Goal: Information Seeking & Learning: Learn about a topic

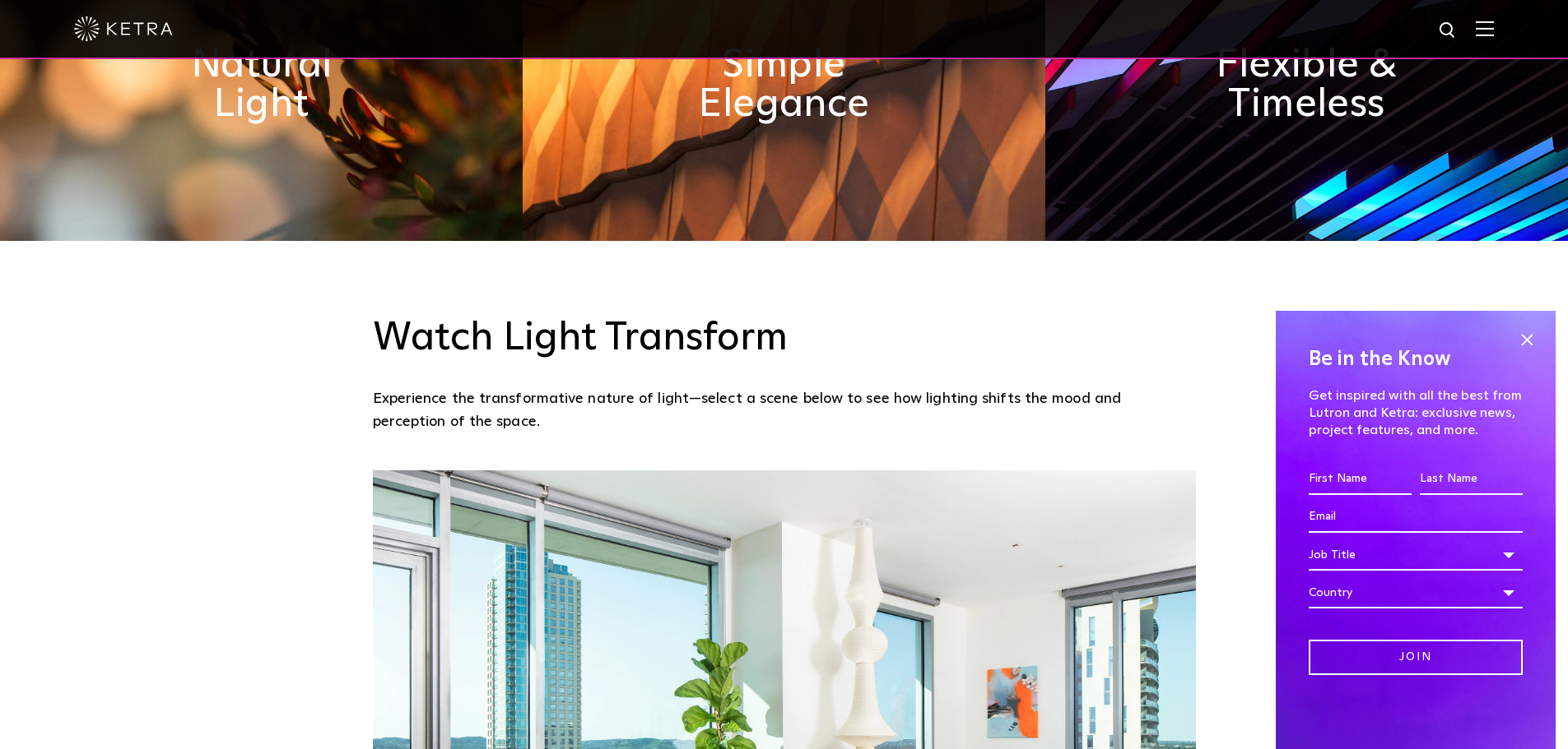
scroll to position [1151, 0]
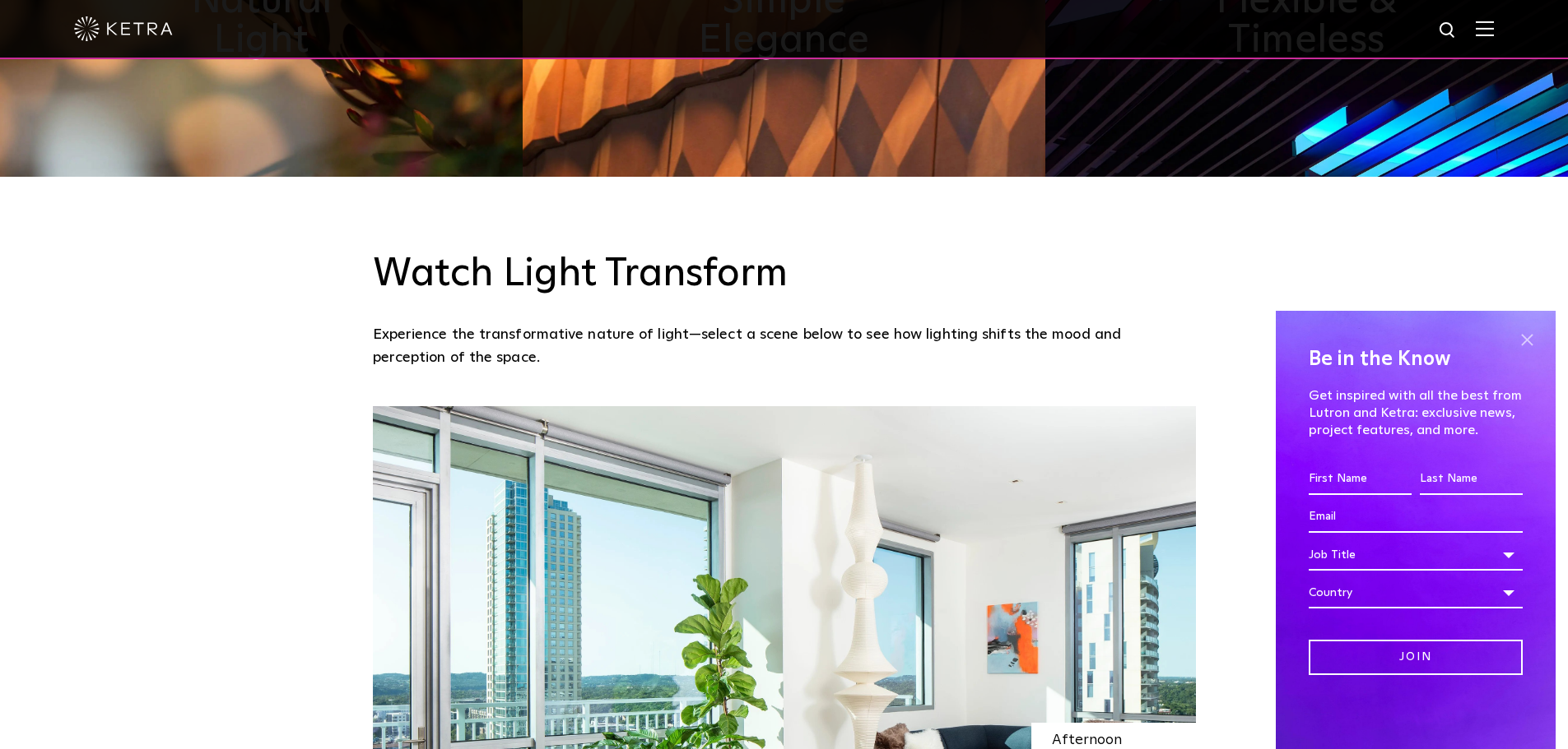
click at [1529, 339] on span at bounding box center [1526, 339] width 25 height 25
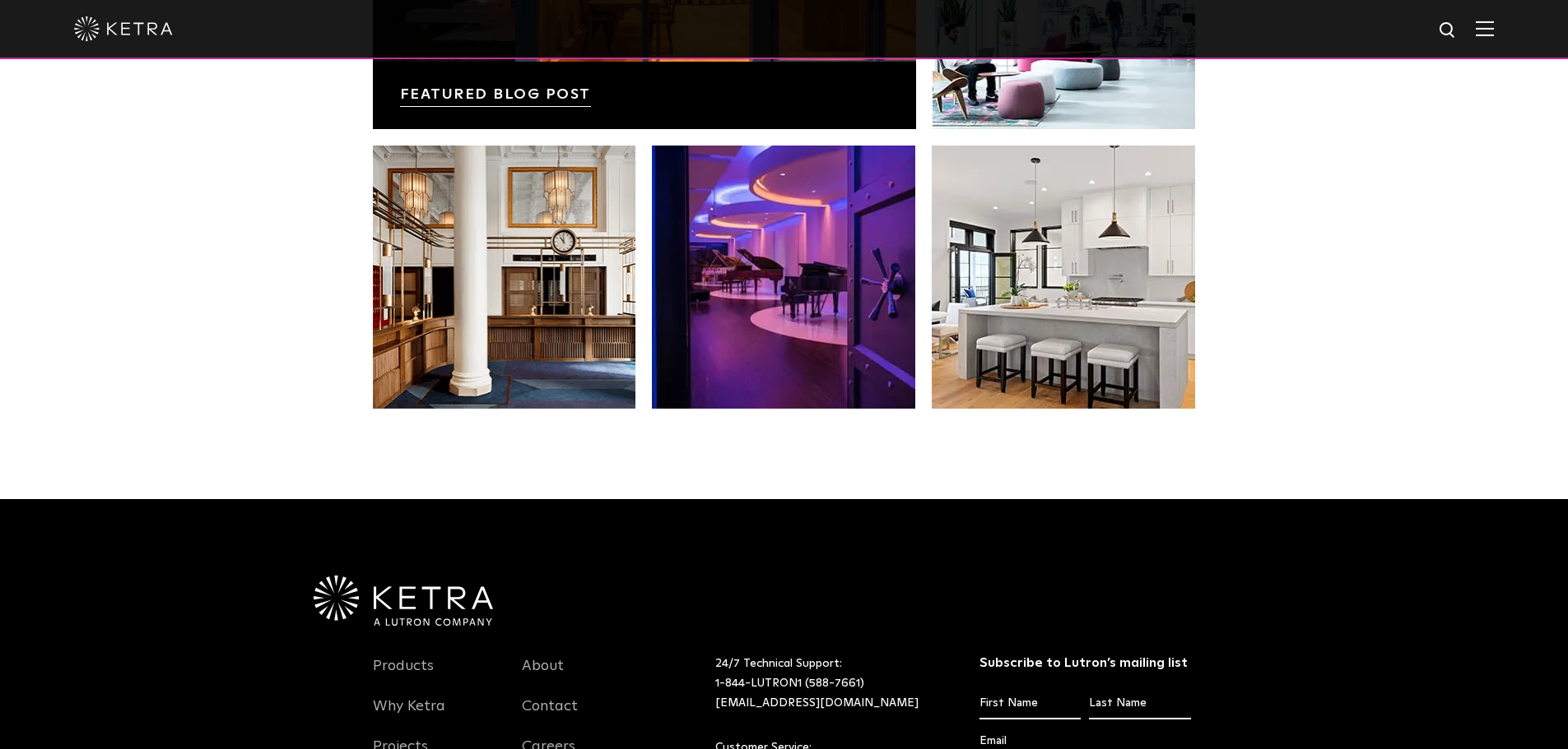
scroll to position [3460, 0]
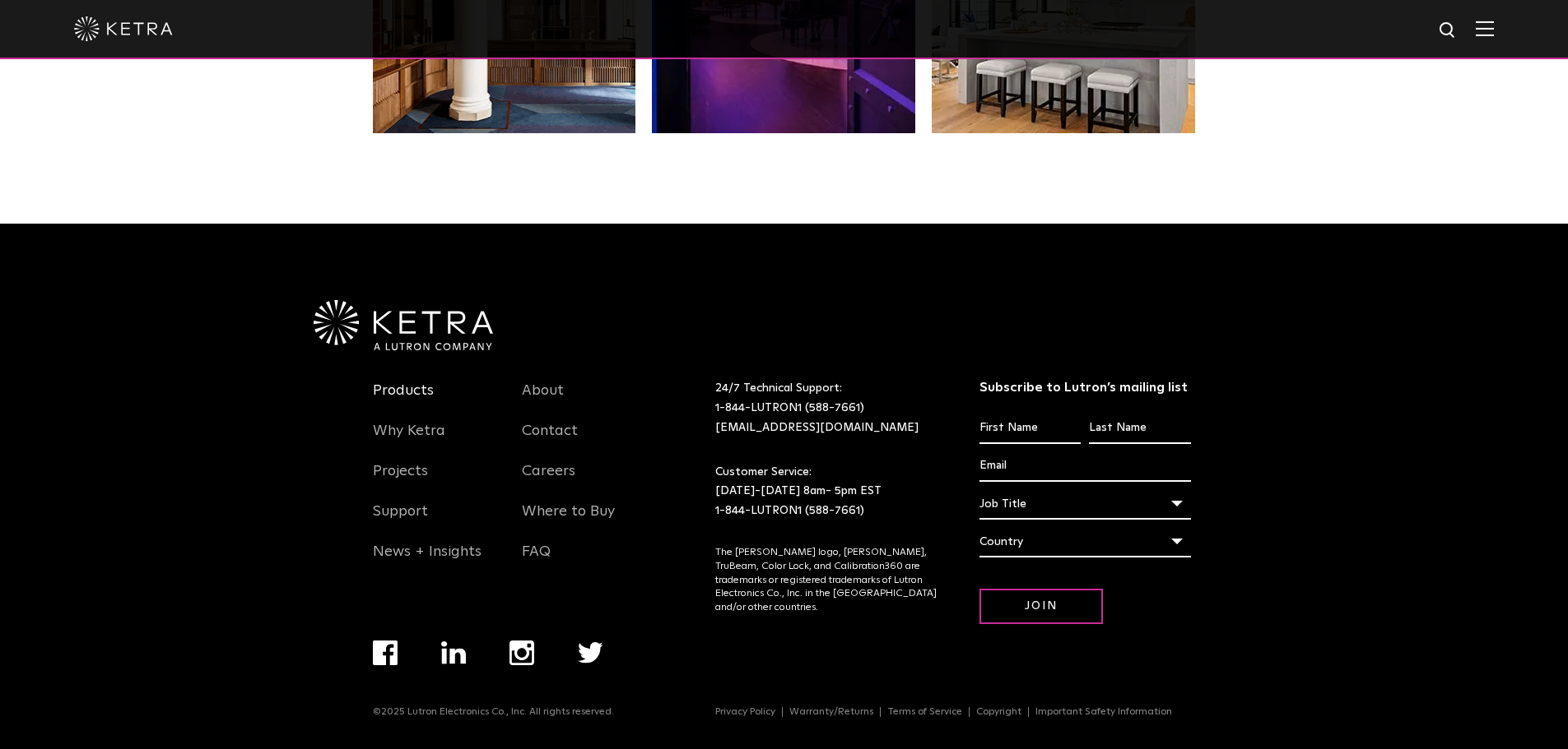
click at [415, 390] on link "Products" at bounding box center [403, 401] width 61 height 38
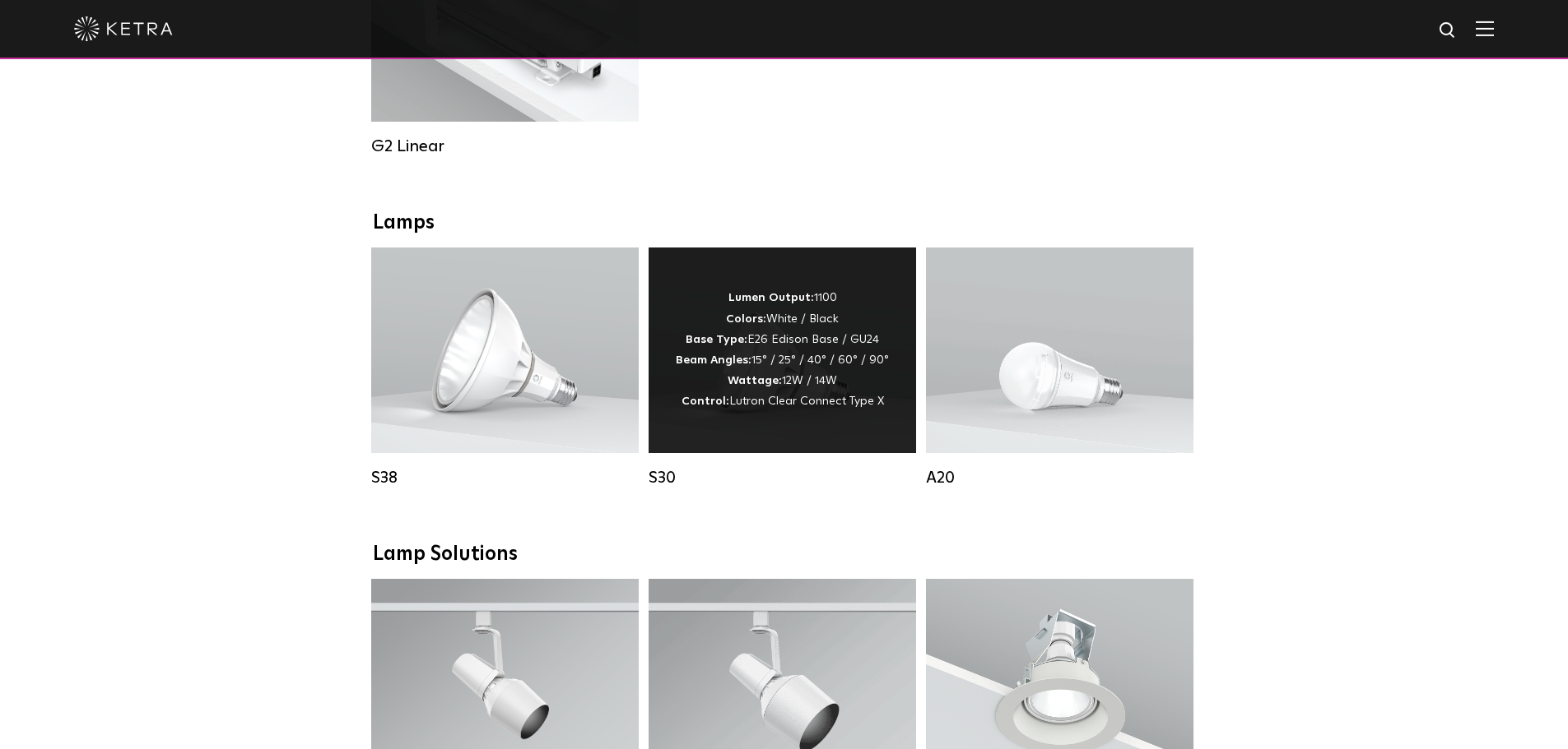
scroll to position [1234, 0]
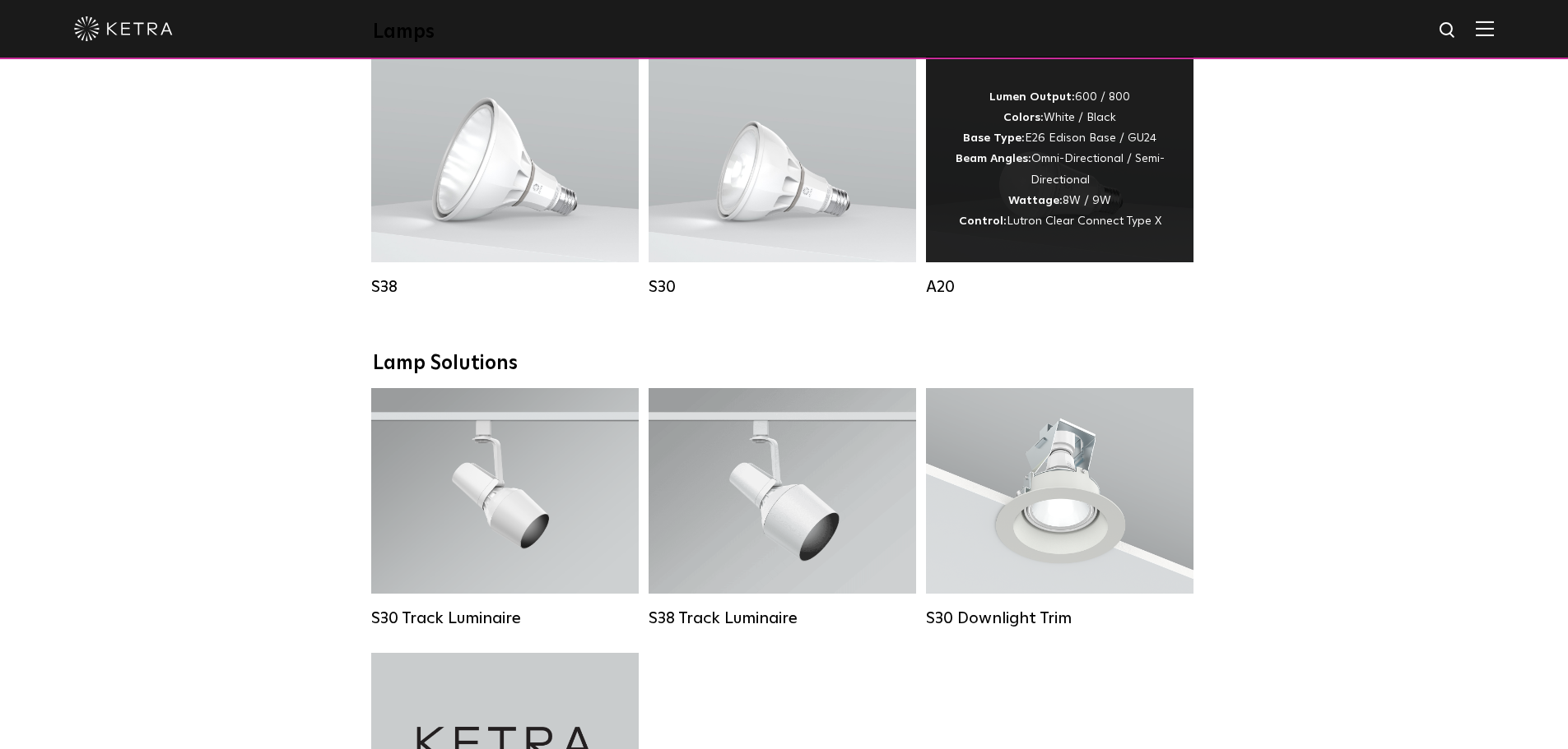
click at [1035, 227] on span "Lutron Clear Connect Type X" at bounding box center [1084, 221] width 154 height 12
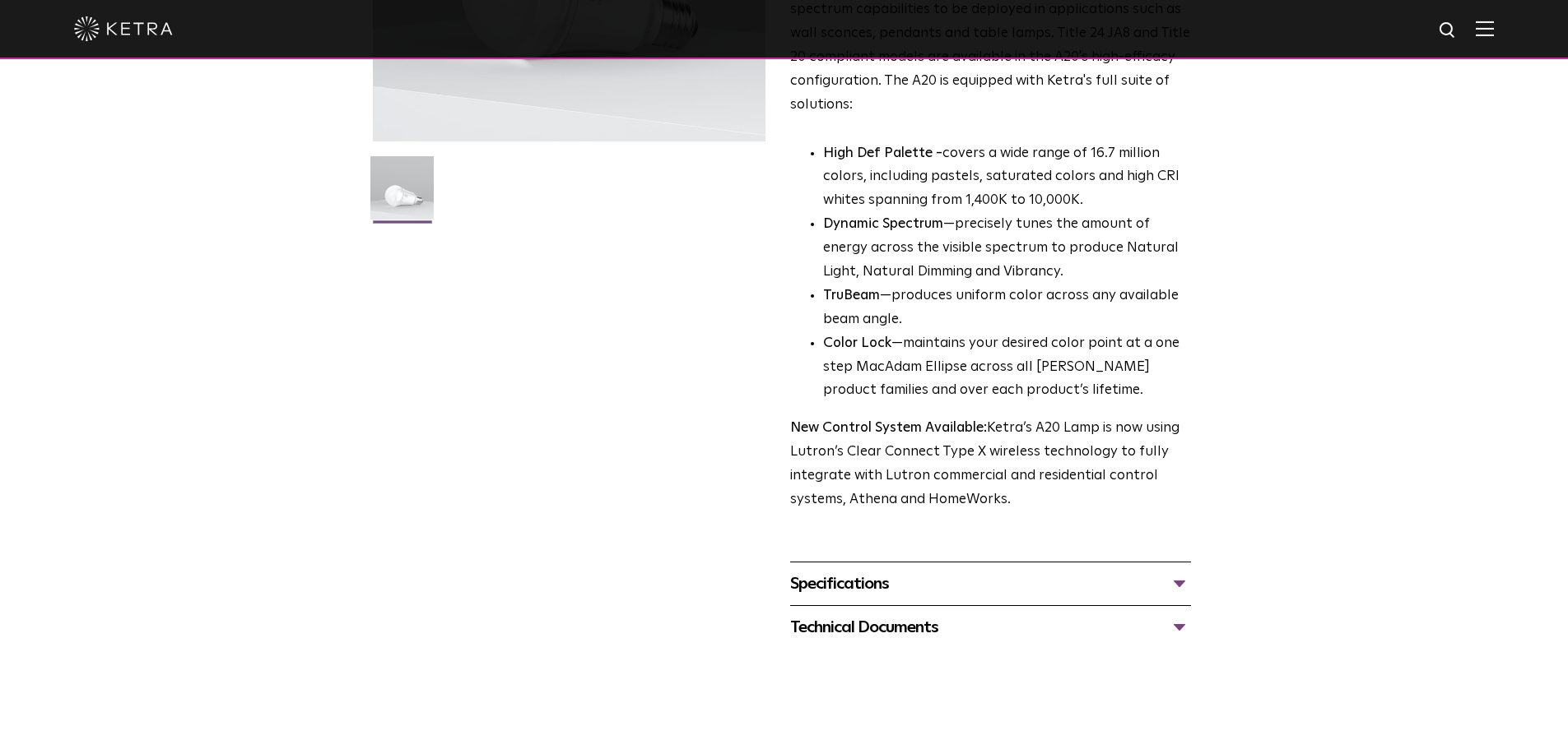
scroll to position [411, 0]
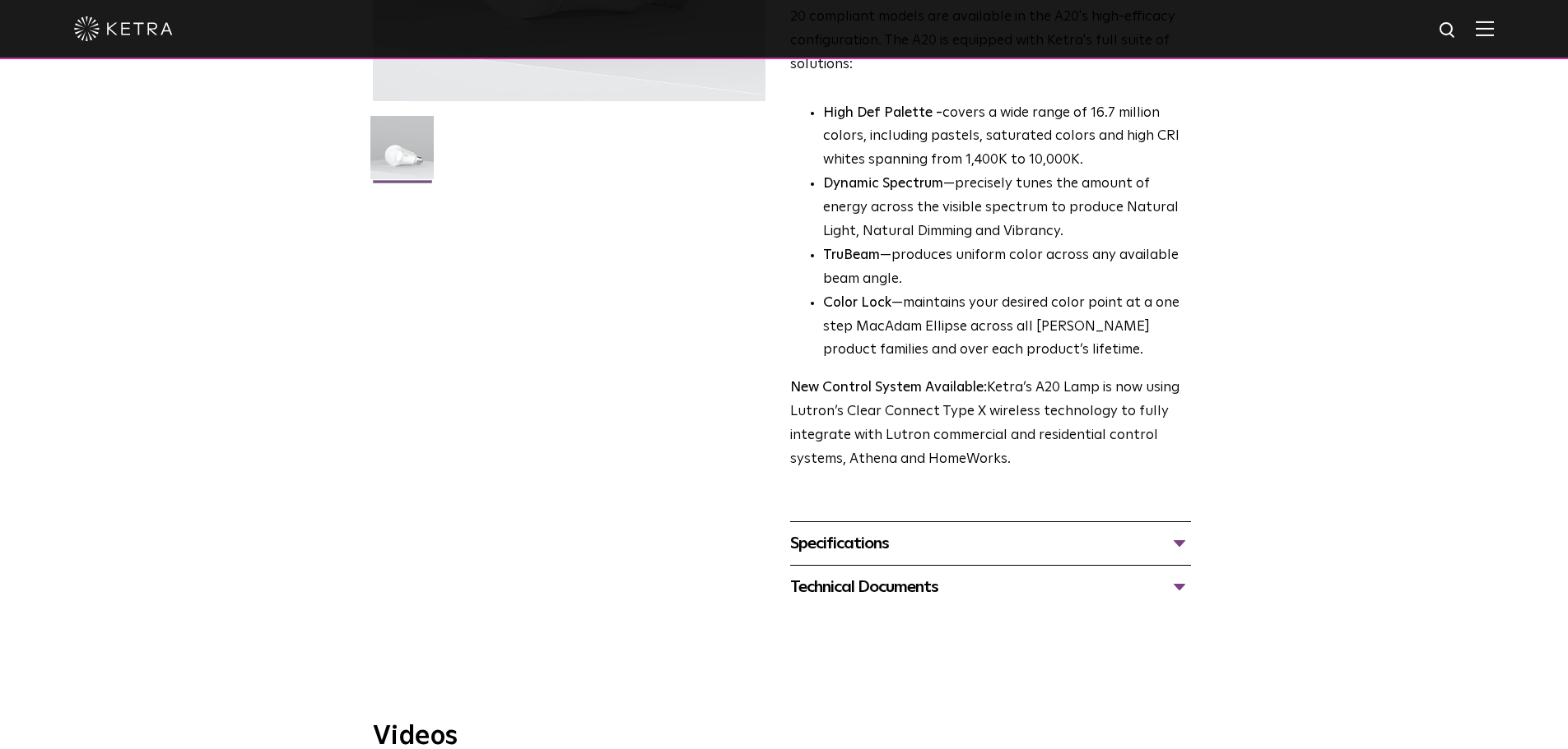
click at [1170, 531] on div "Specifications" at bounding box center [991, 544] width 401 height 27
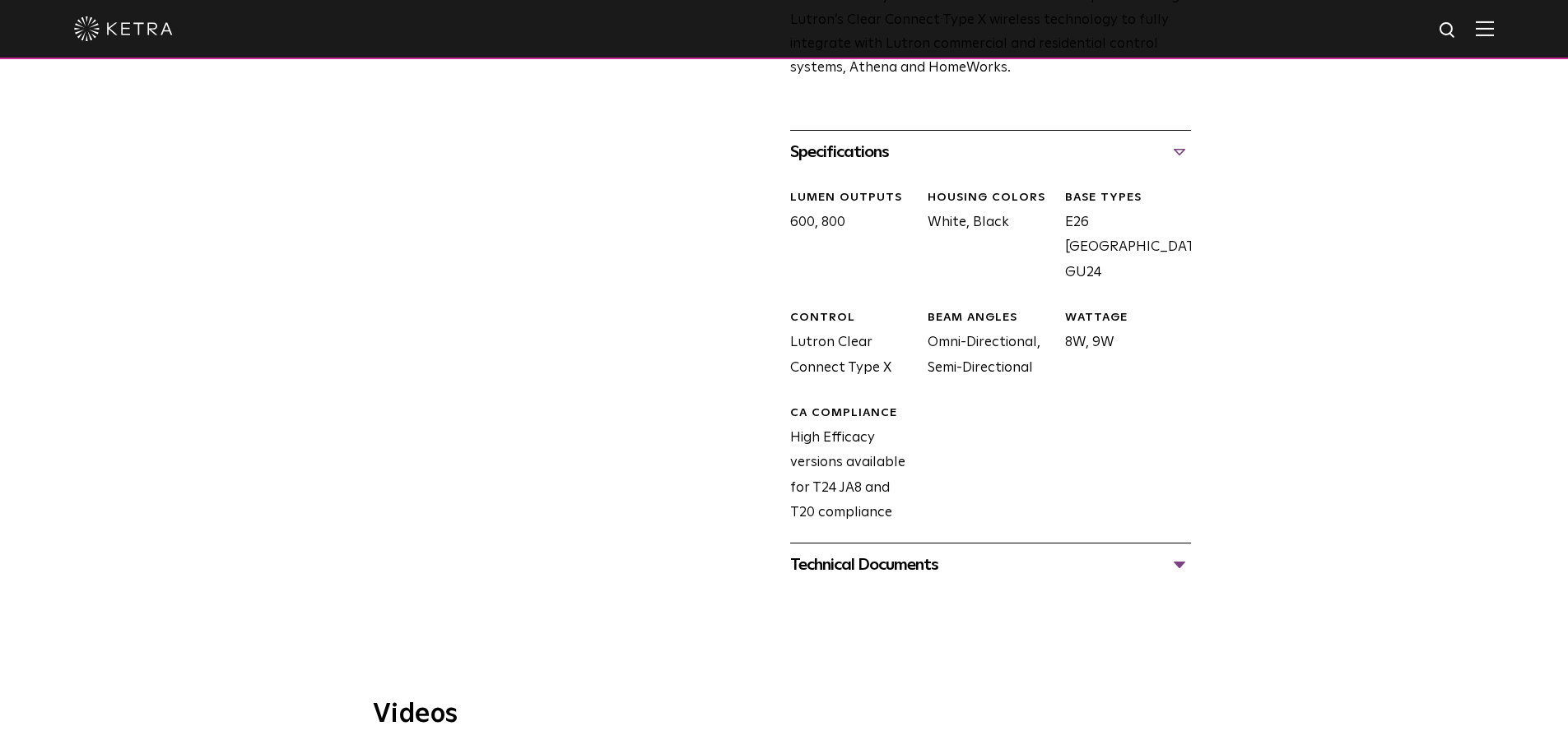
scroll to position [823, 0]
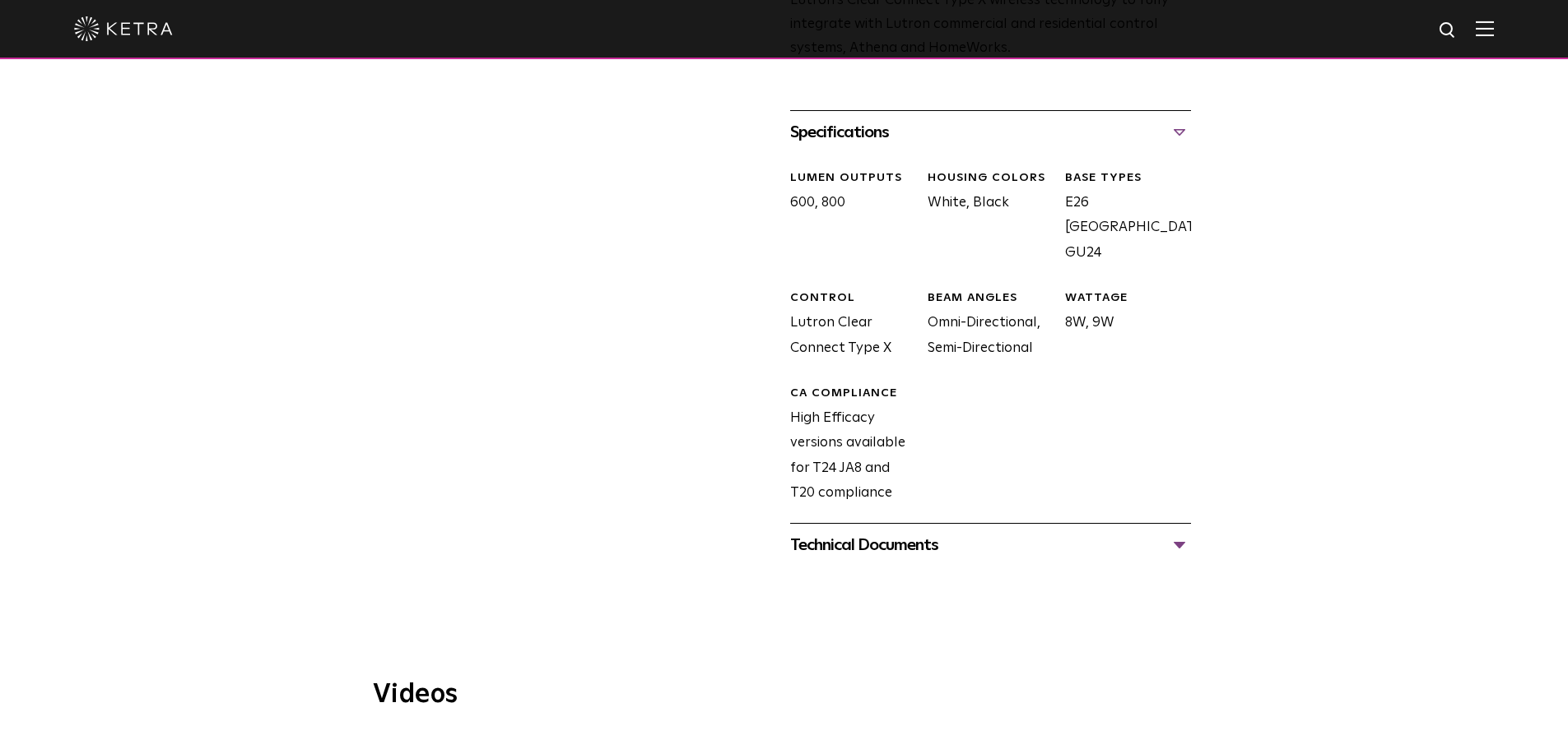
click at [1172, 532] on div "Technical Documents" at bounding box center [991, 545] width 401 height 27
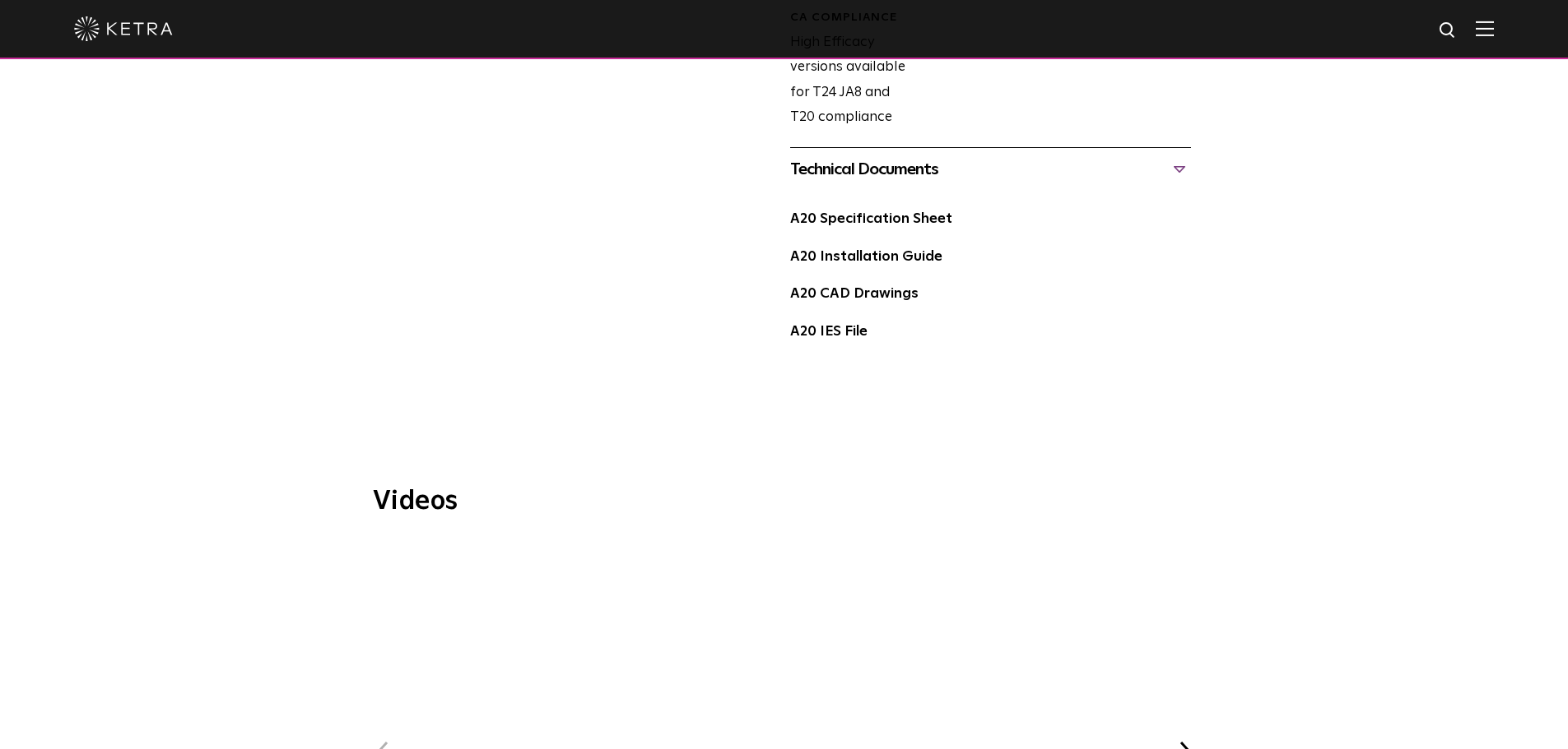
scroll to position [1069, 0]
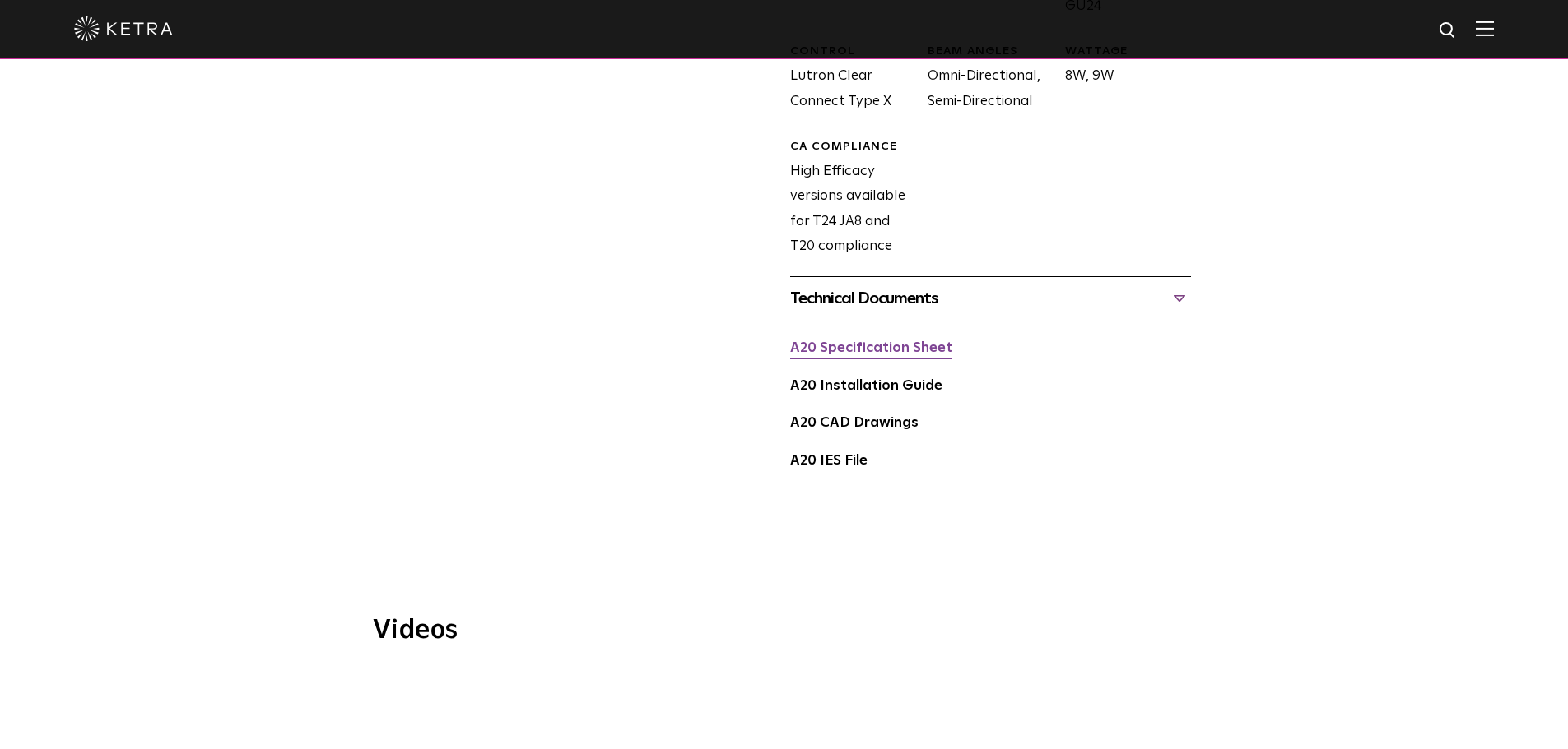
click at [890, 341] on link "A20 Specification Sheet" at bounding box center [871, 348] width 162 height 14
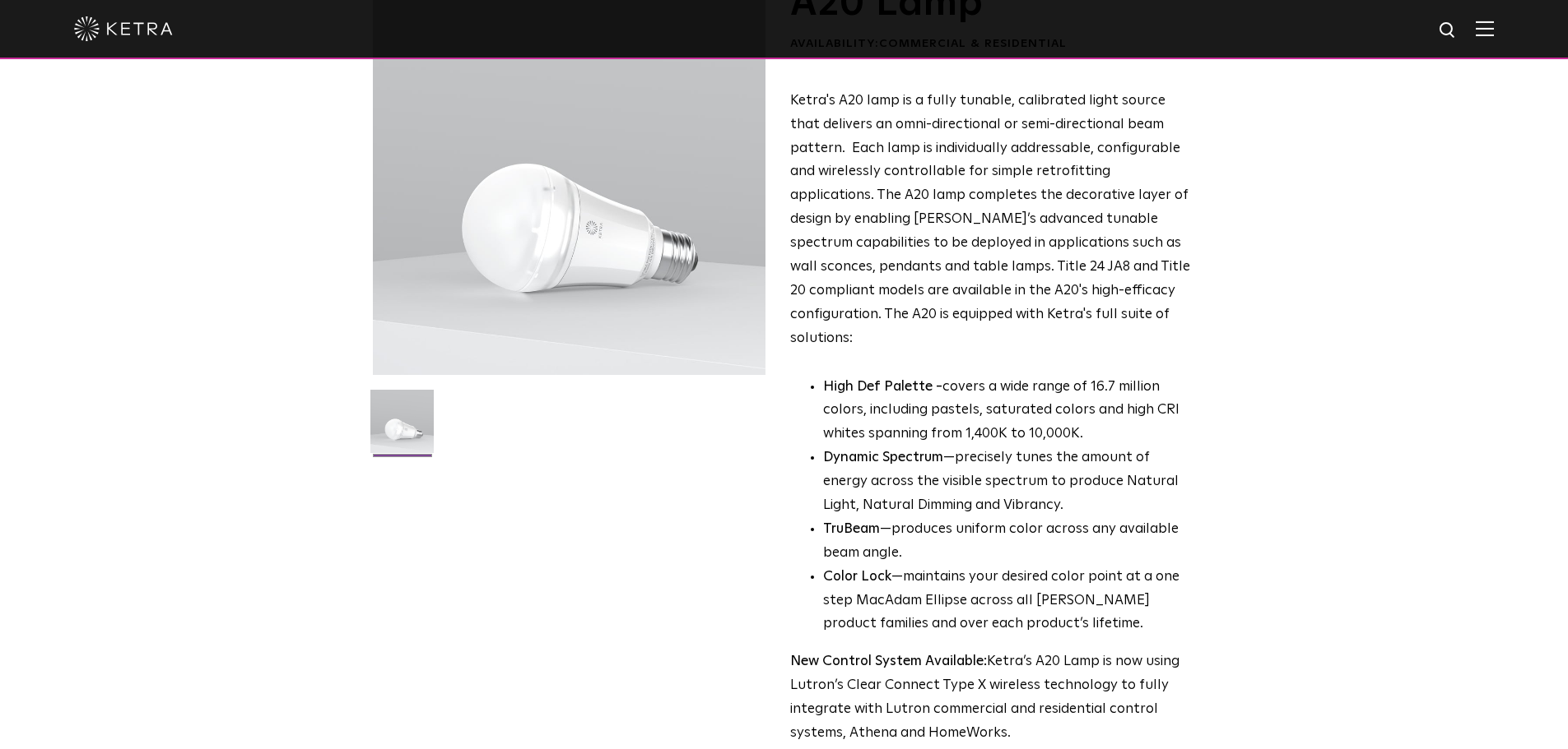
scroll to position [0, 0]
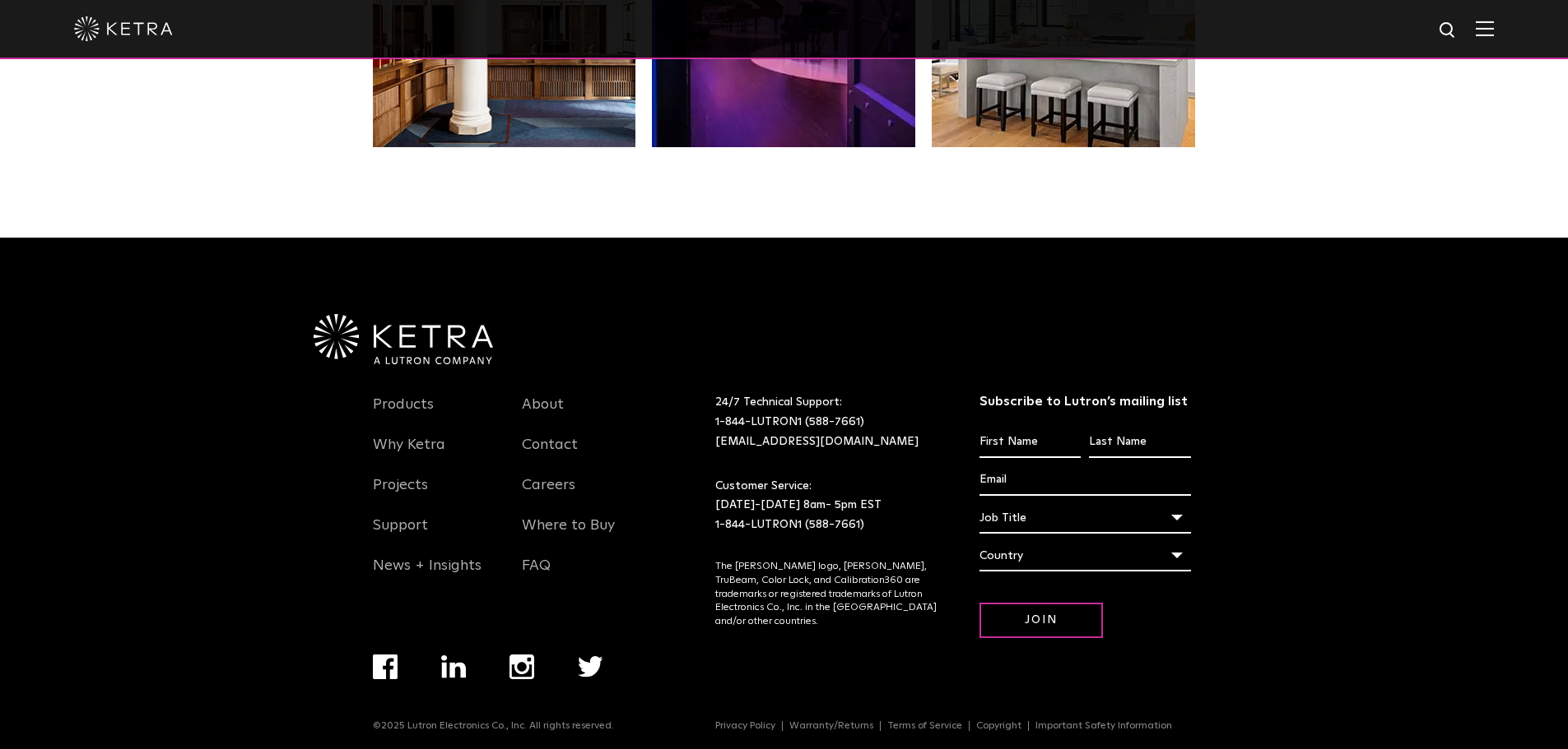
scroll to position [3460, 0]
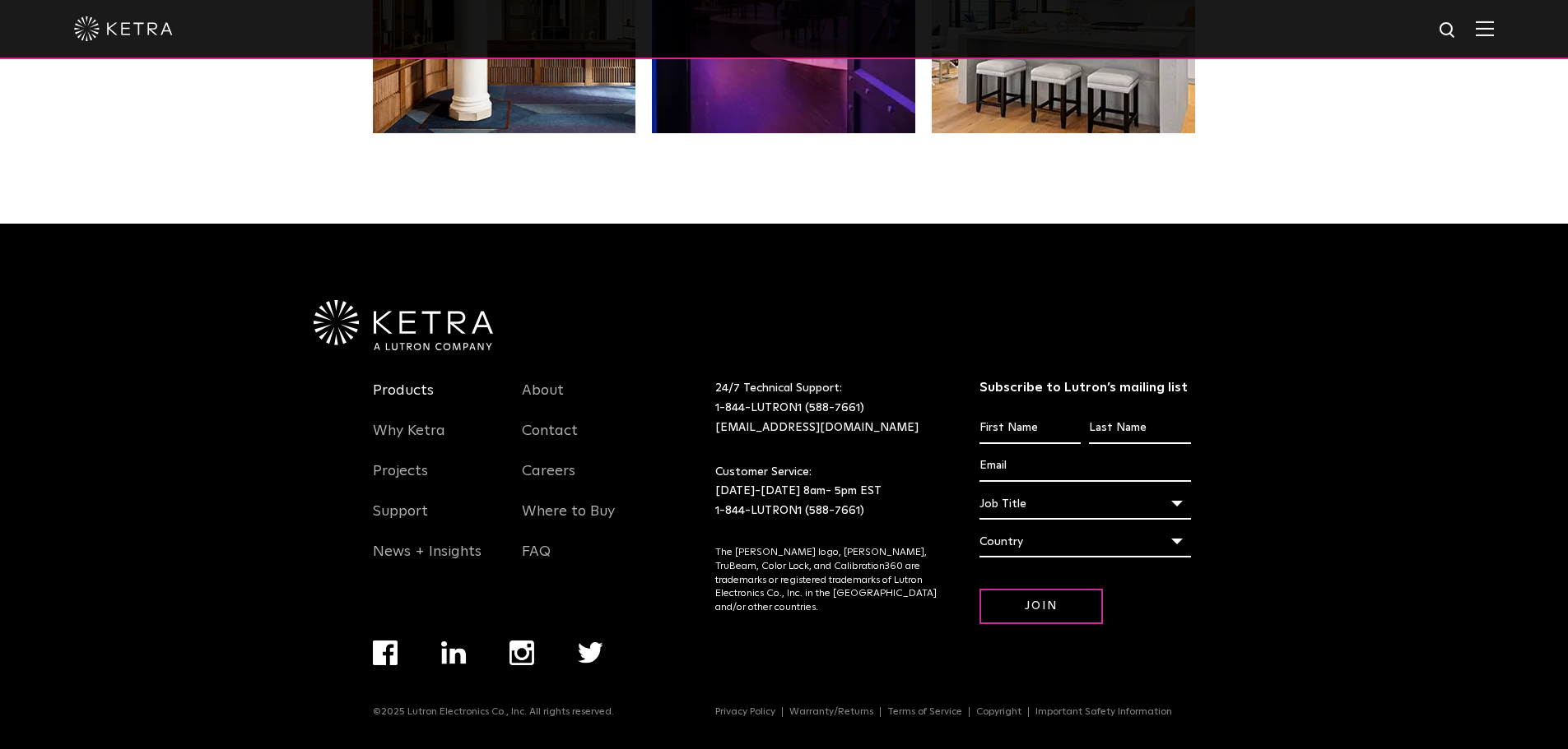
click at [396, 388] on link "Products" at bounding box center [403, 401] width 61 height 38
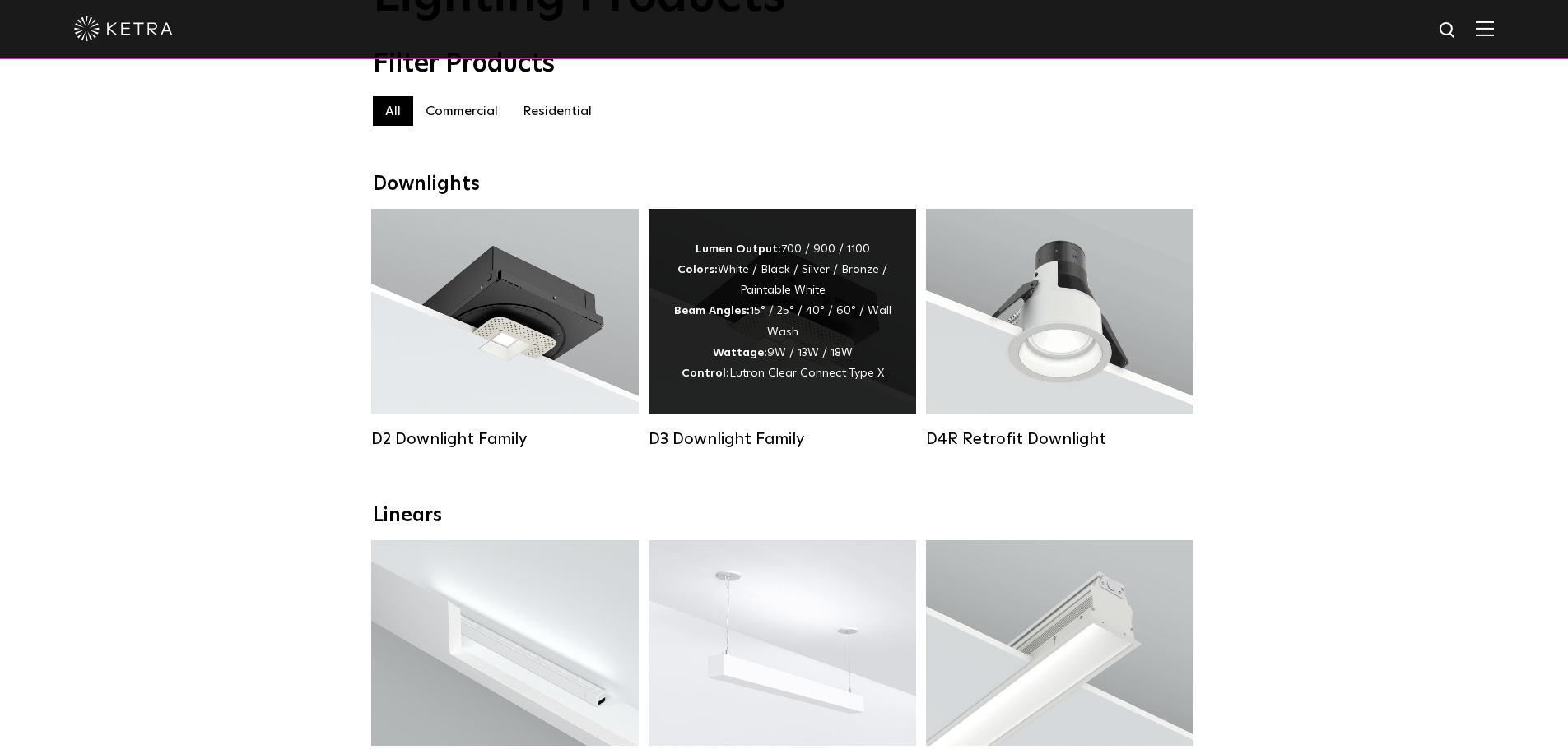
scroll to position [165, 0]
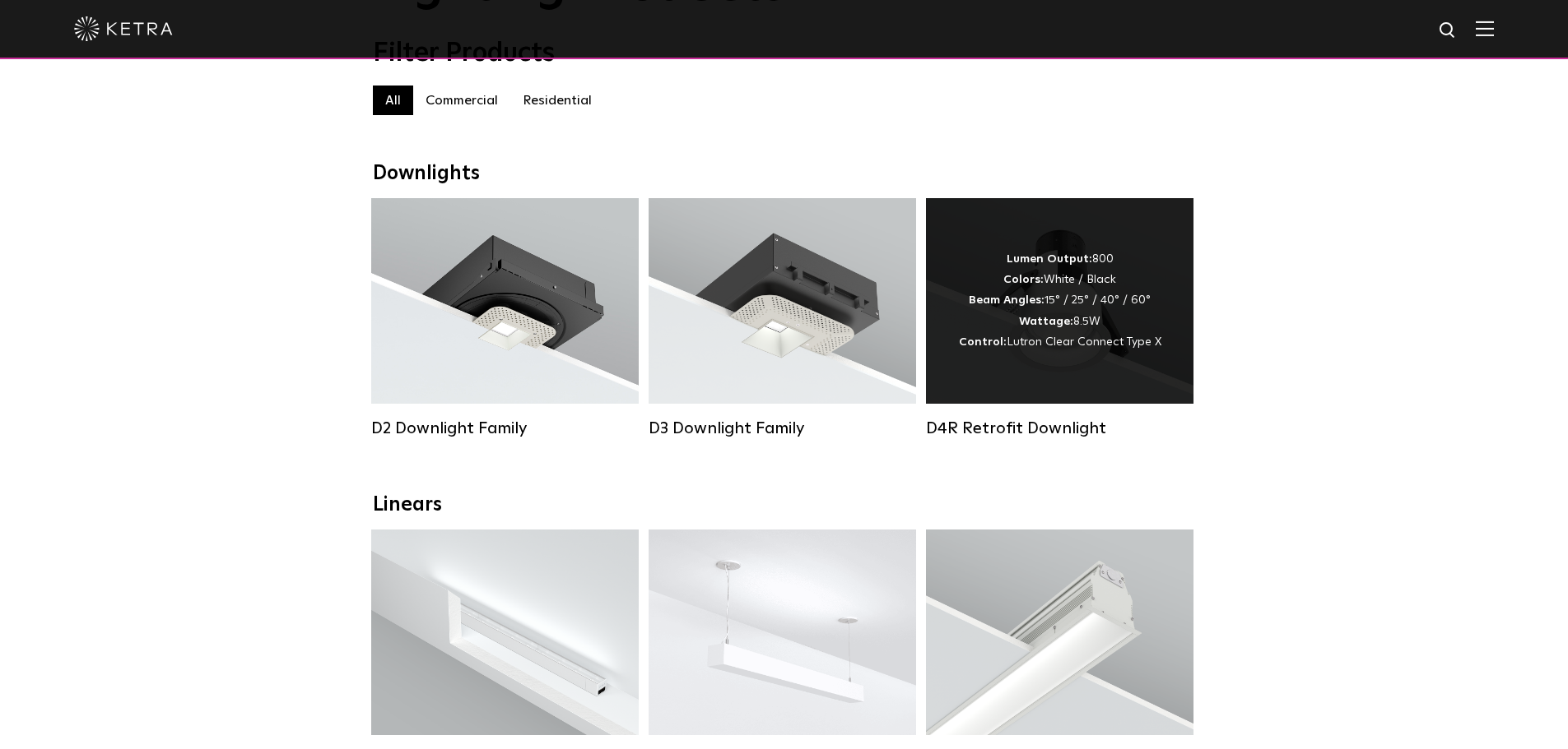
click at [1094, 371] on div "Lumen Output: 800 Colors: White / Black Beam Angles: 15° / 25° / 40° / 60° Watt…" at bounding box center [1060, 301] width 268 height 206
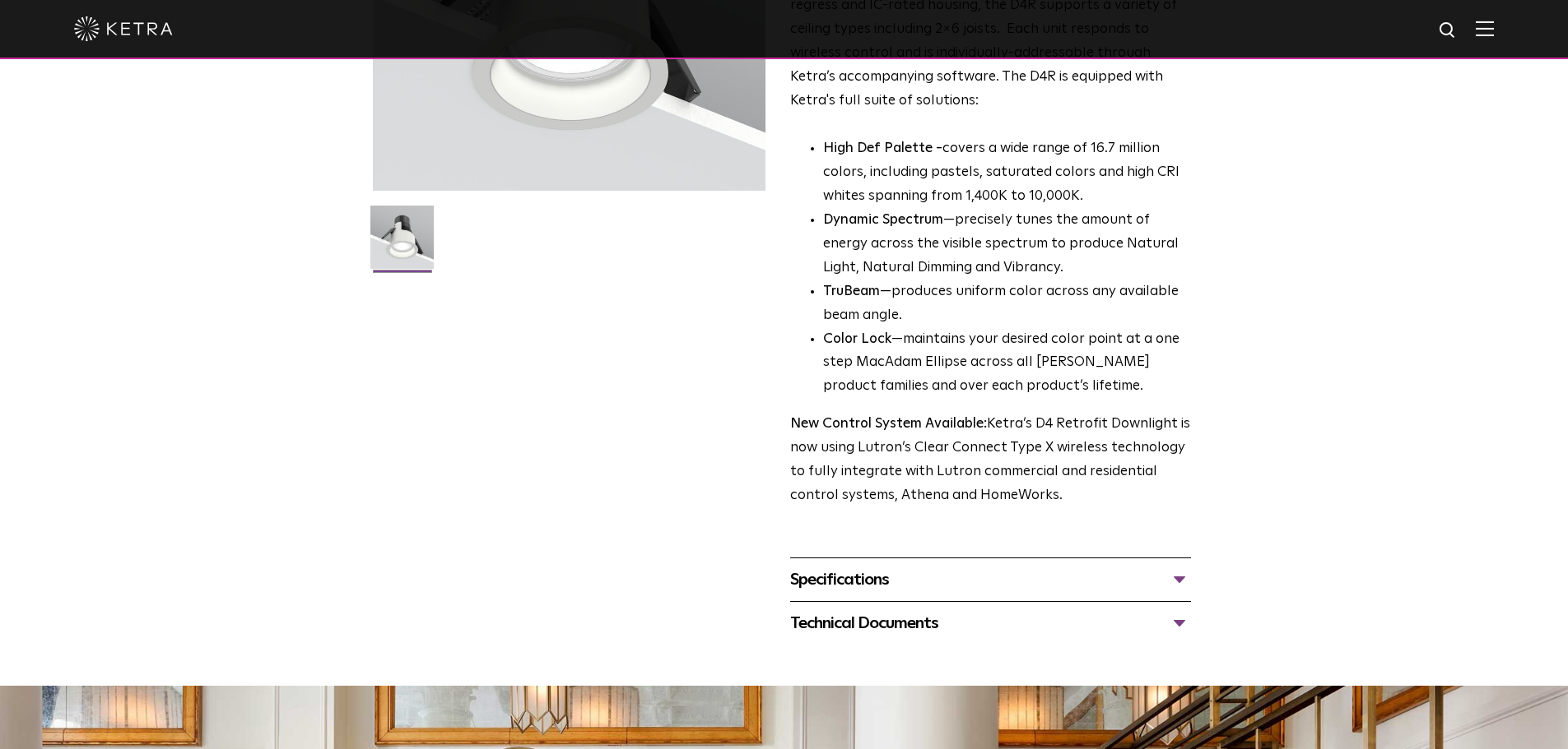
scroll to position [329, 0]
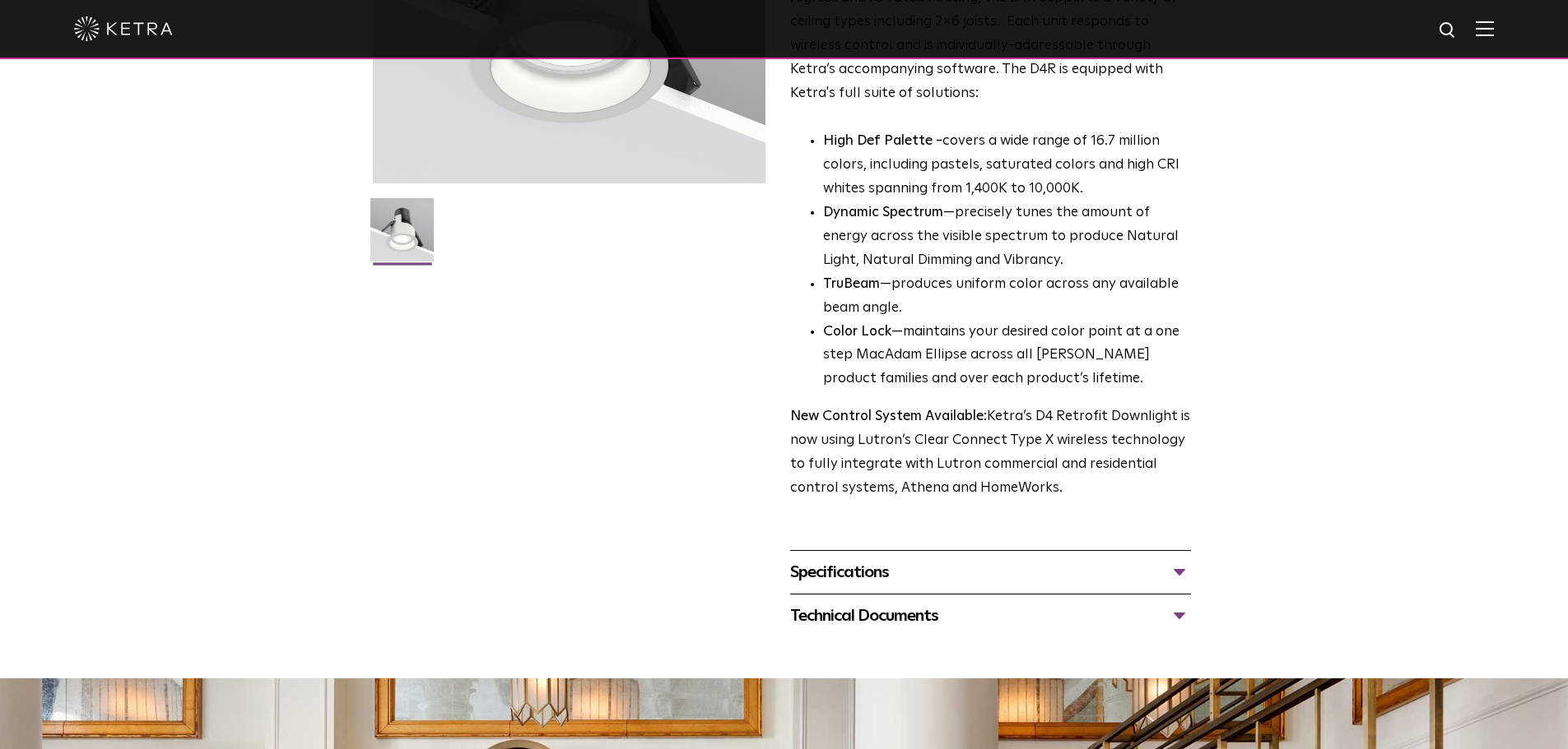
click at [1172, 575] on div "Specifications" at bounding box center [991, 573] width 401 height 27
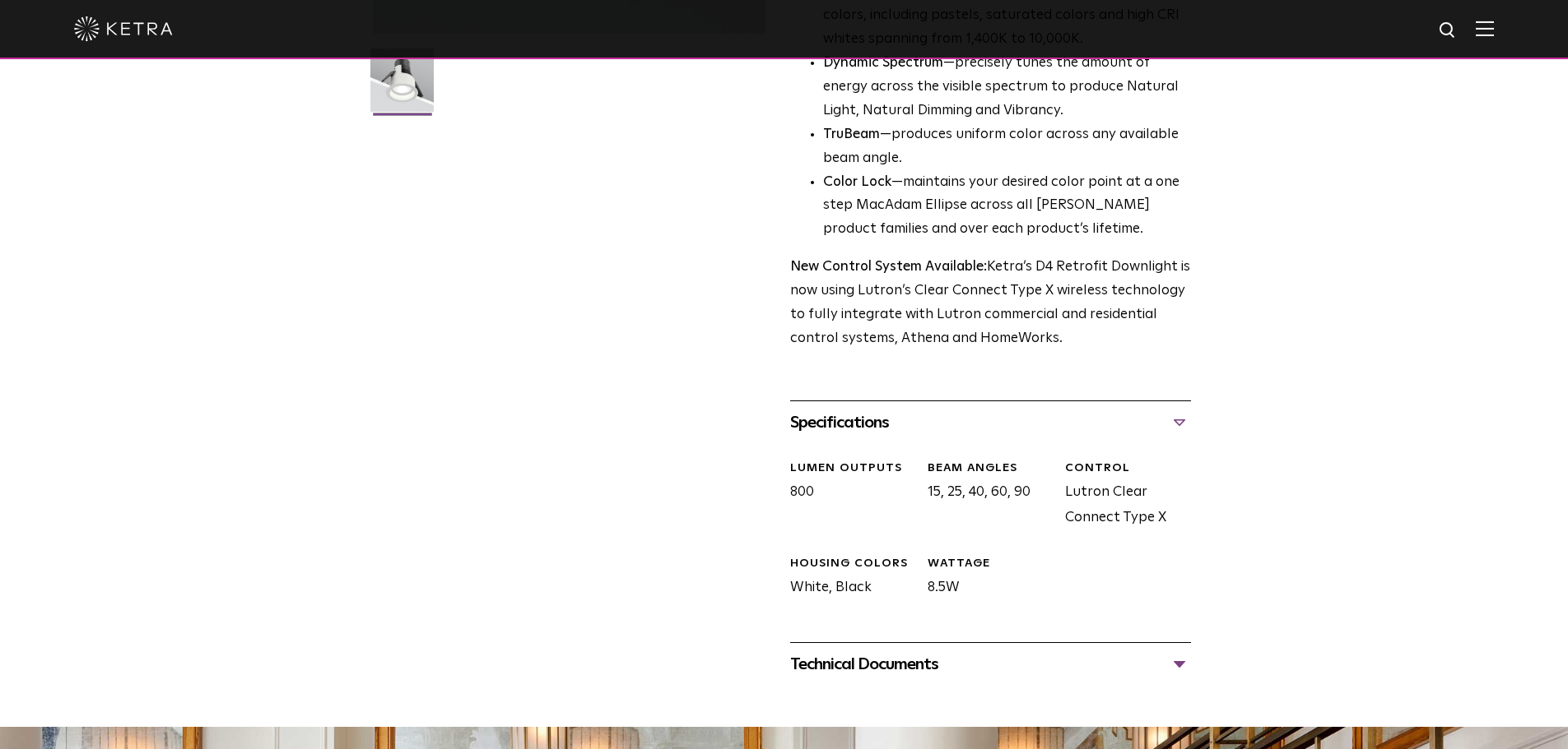
scroll to position [494, 0]
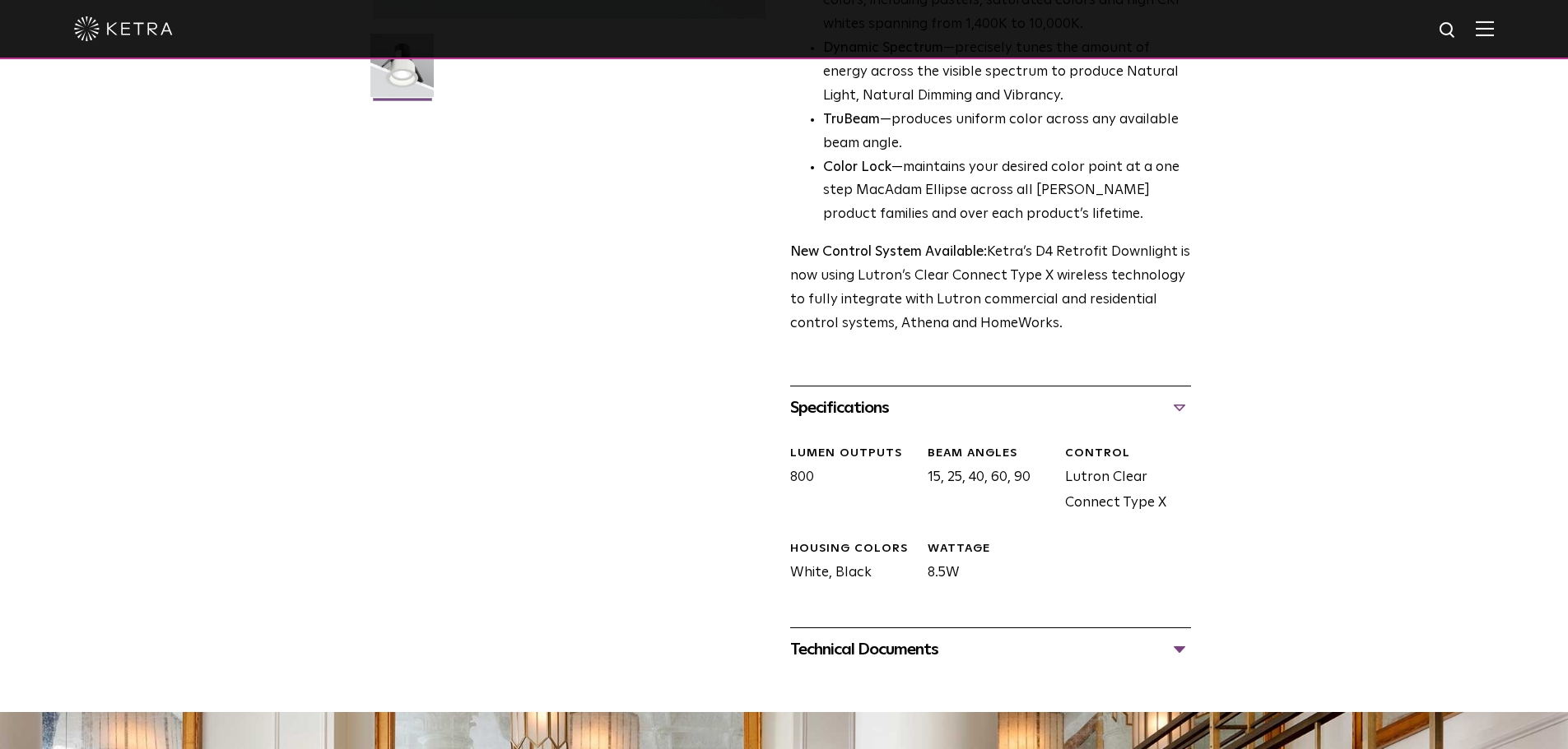
click at [1183, 652] on div "Technical Documents" at bounding box center [991, 650] width 401 height 27
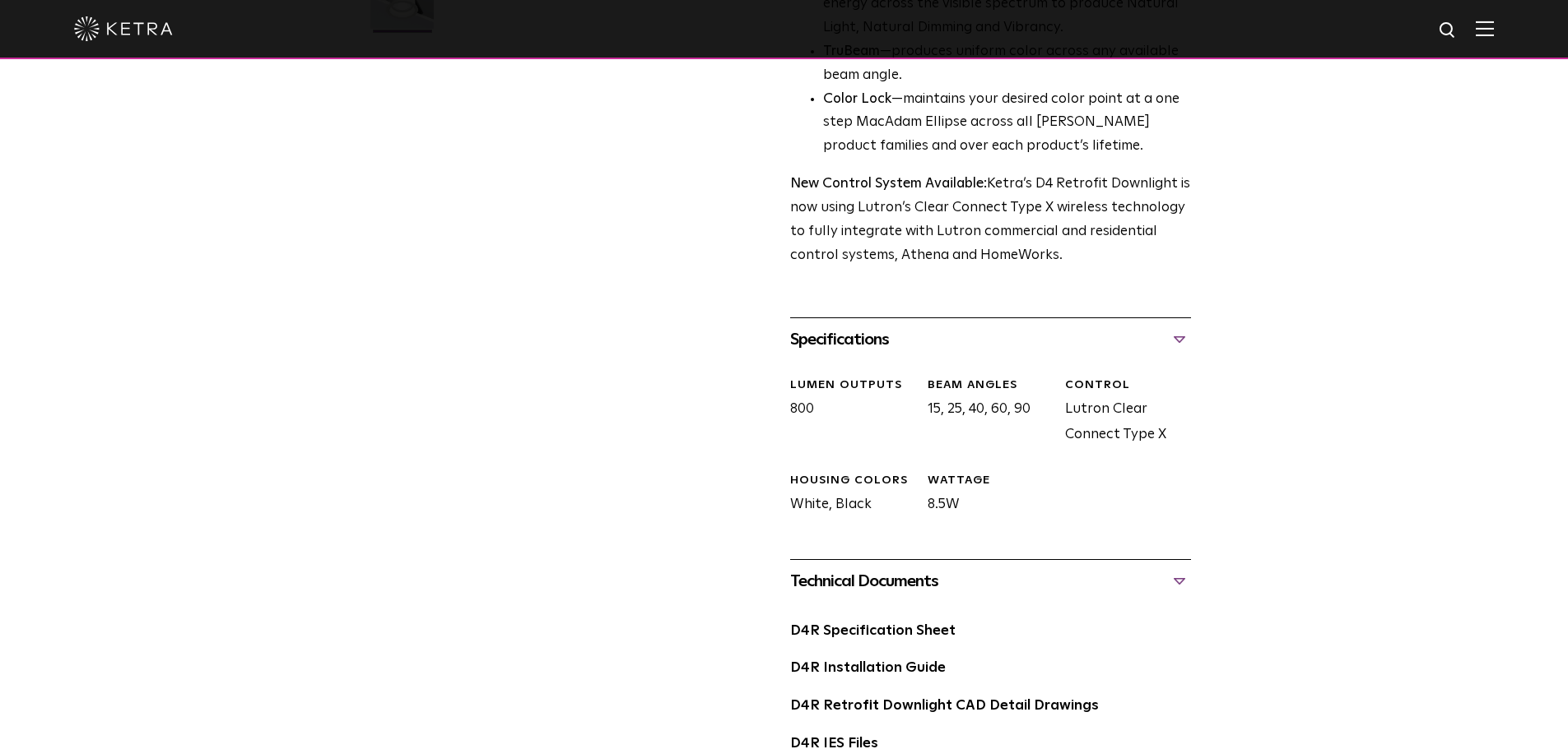
scroll to position [658, 0]
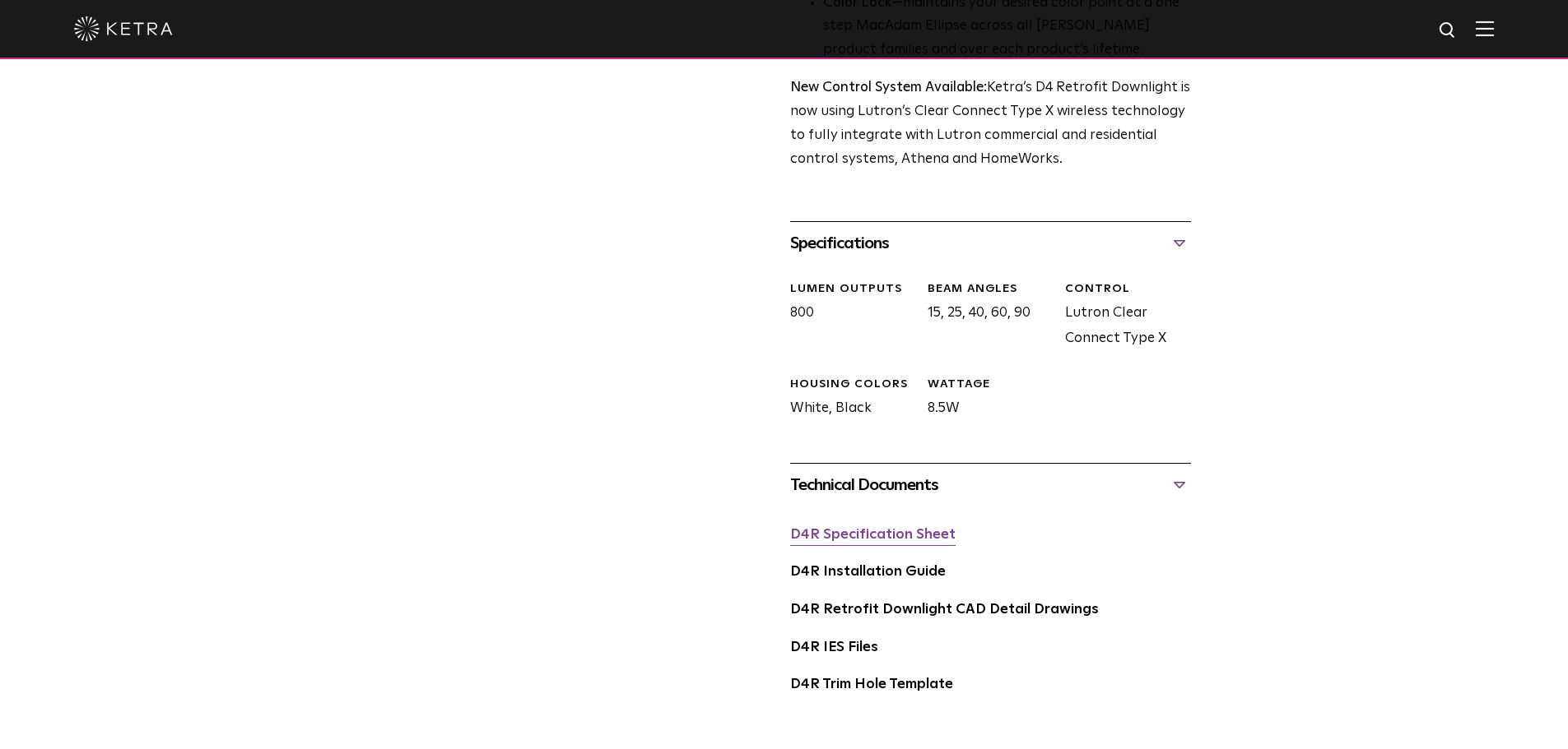
click at [892, 540] on link "D4R Specification Sheet" at bounding box center [873, 535] width 166 height 14
